Goal: Task Accomplishment & Management: Use online tool/utility

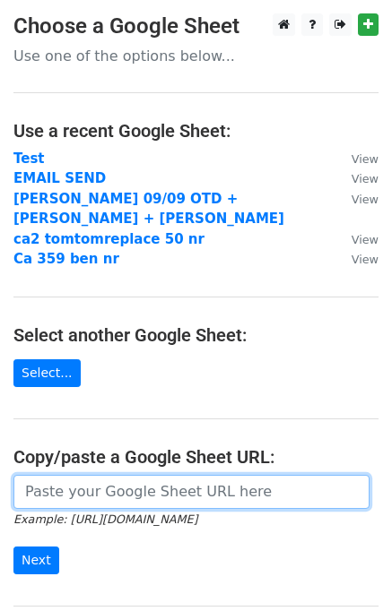
click at [51, 481] on input "url" at bounding box center [191, 492] width 356 height 34
paste input "https://docs.google.com/spreadsheets/d/1qnNbC_tip3bb9HEh444MZMuVAOtu9U5MOaTWaHa…"
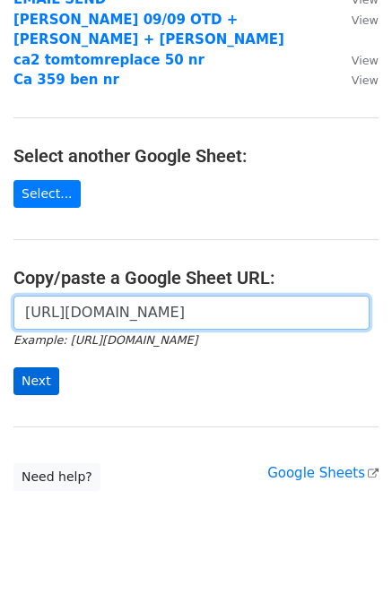
type input "https://docs.google.com/spreadsheets/d/1qnNbC_tip3bb9HEh444MZMuVAOtu9U5MOaTWaHa…"
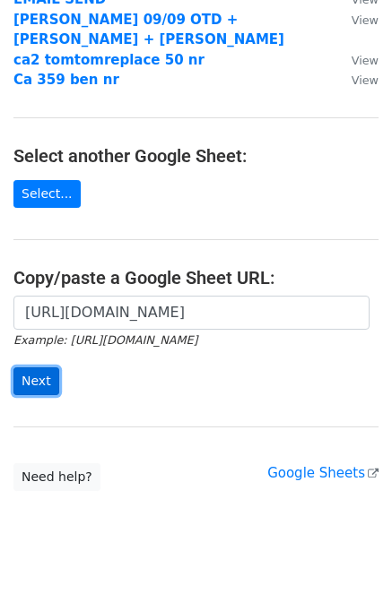
click at [33, 368] on input "Next" at bounding box center [36, 382] width 46 height 28
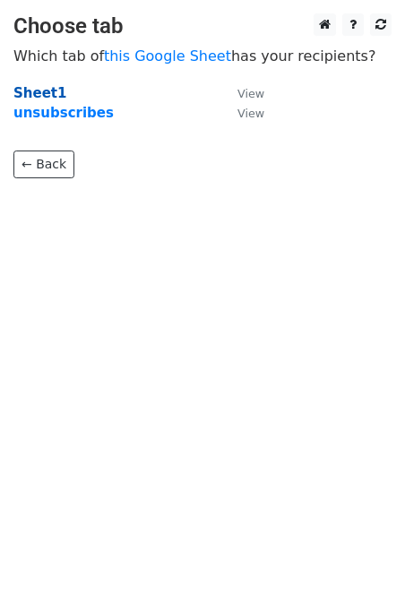
click at [50, 98] on strong "Sheet1" at bounding box center [39, 93] width 53 height 16
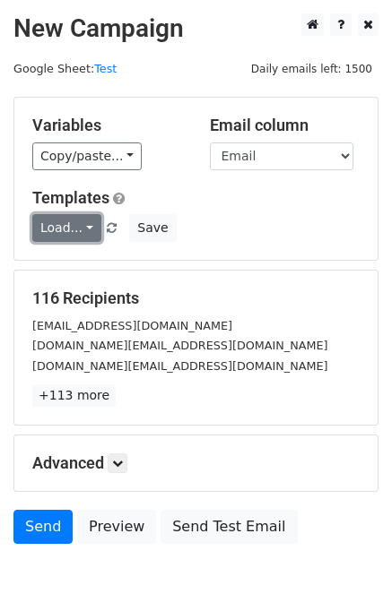
click at [56, 228] on link "Load..." at bounding box center [66, 228] width 69 height 28
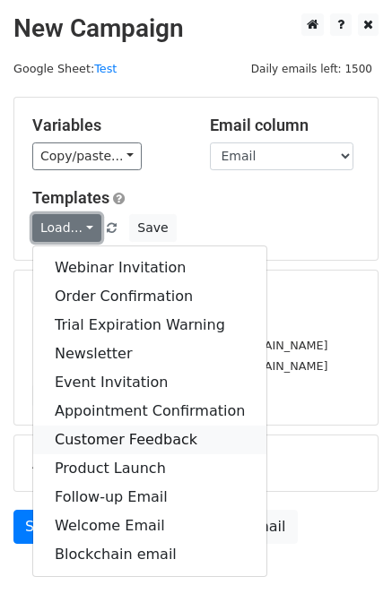
scroll to position [82, 0]
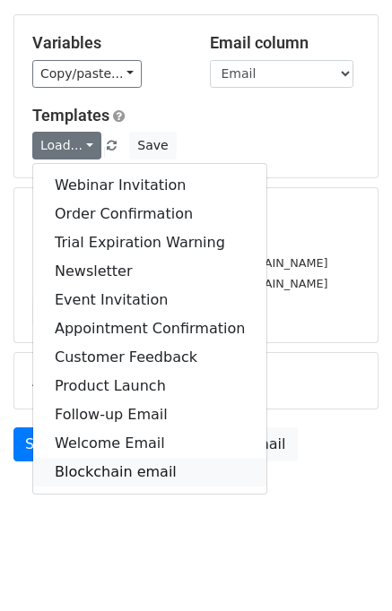
click at [97, 471] on link "Blockchain email" at bounding box center [149, 472] width 233 height 29
